Goal: Transaction & Acquisition: Obtain resource

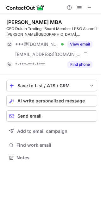
scroll to position [153, 101]
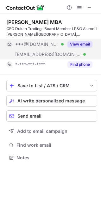
click at [75, 41] on button "View email" at bounding box center [79, 44] width 25 height 6
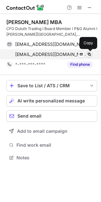
click at [88, 52] on span at bounding box center [88, 54] width 5 height 5
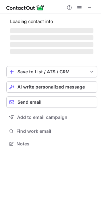
scroll to position [147, 101]
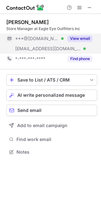
click at [79, 38] on button "View email" at bounding box center [79, 38] width 25 height 6
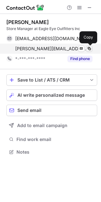
click at [90, 48] on span at bounding box center [88, 48] width 5 height 5
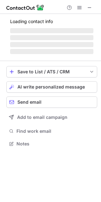
scroll to position [147, 101]
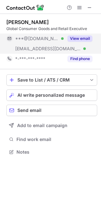
click at [75, 37] on button "View email" at bounding box center [79, 38] width 25 height 6
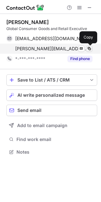
click at [91, 47] on span at bounding box center [88, 48] width 5 height 5
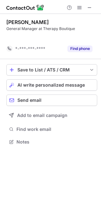
scroll to position [127, 101]
